Goal: Find specific page/section: Find specific page/section

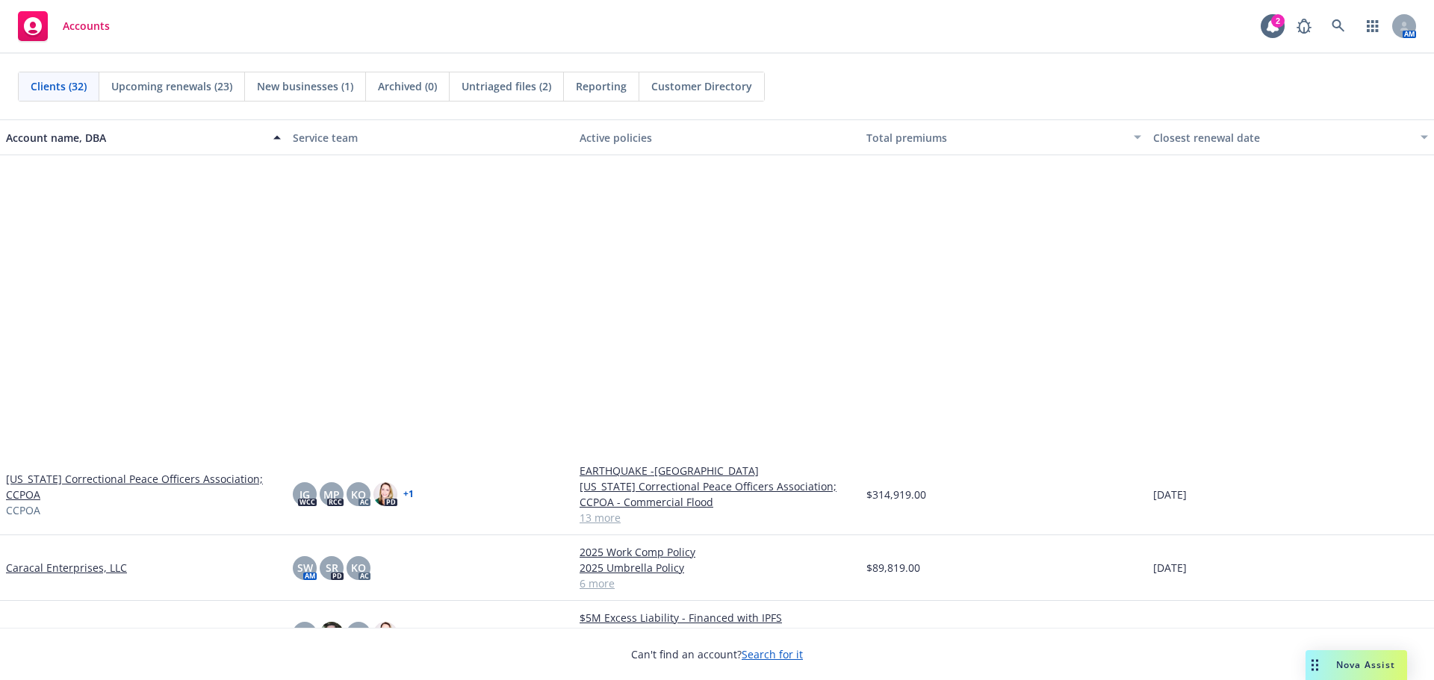
scroll to position [373, 0]
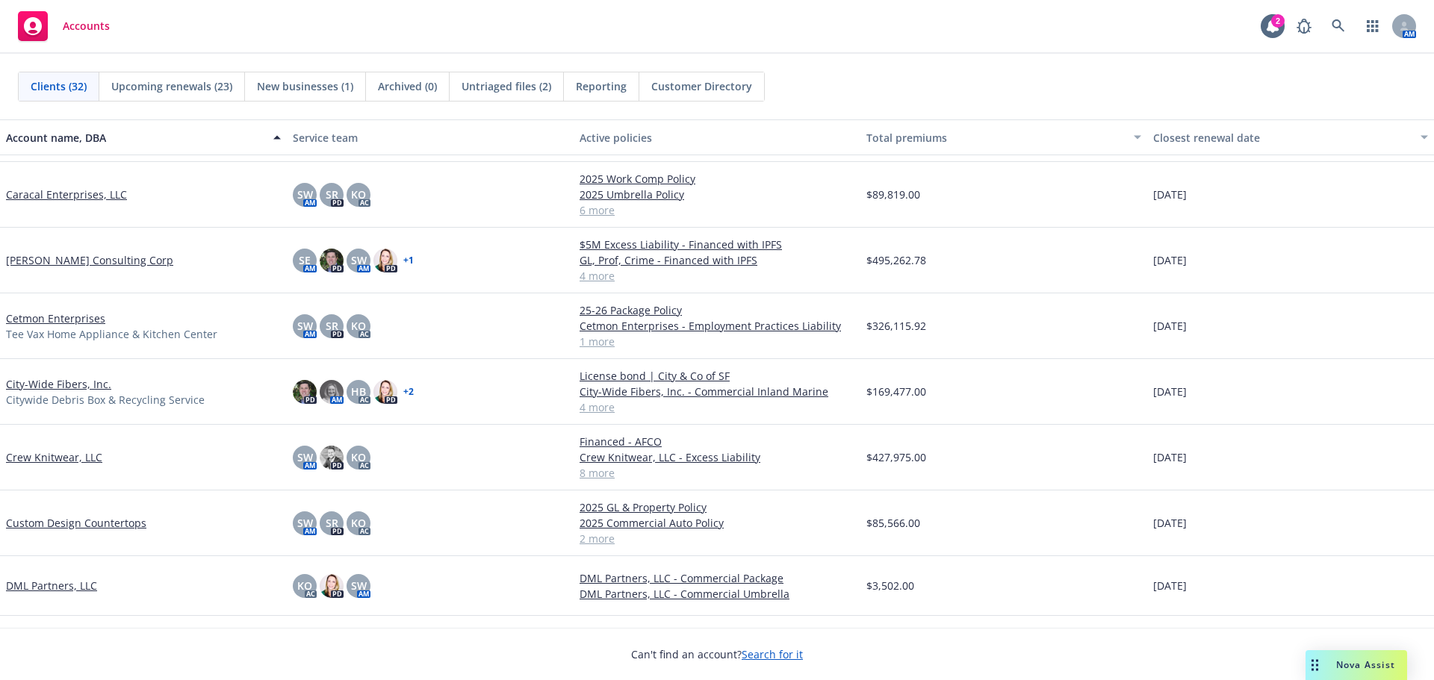
click at [68, 460] on link "Crew Knitwear, LLC" at bounding box center [54, 458] width 96 height 16
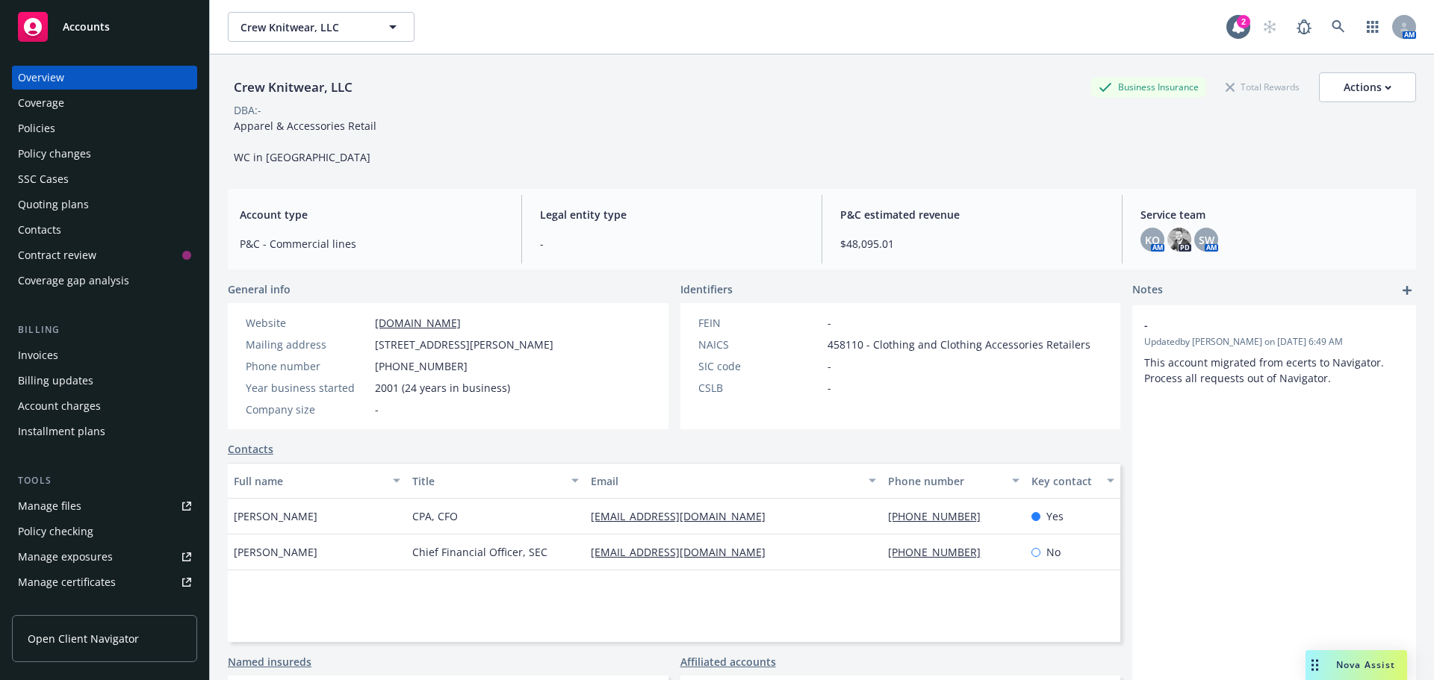
click at [108, 130] on div "Policies" at bounding box center [104, 129] width 173 height 24
